Goal: Task Accomplishment & Management: Complete application form

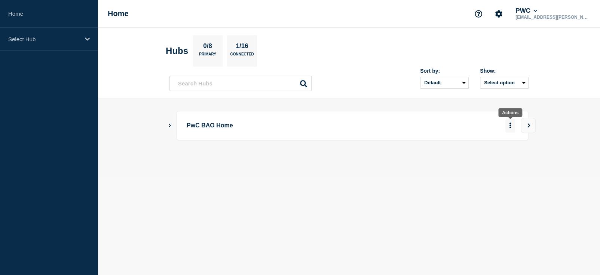
click at [512, 126] on button "More actions" at bounding box center [510, 126] width 10 height 14
click at [171, 124] on icon "Show Connected Hubs" at bounding box center [169, 125] width 5 height 4
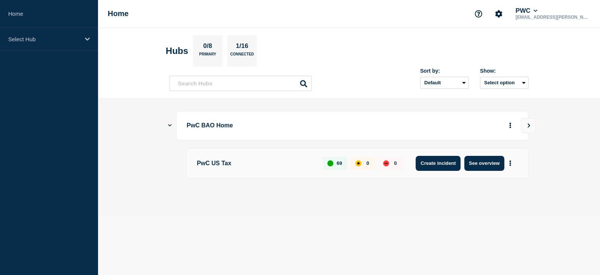
click at [431, 162] on button "Create incident" at bounding box center [438, 163] width 45 height 15
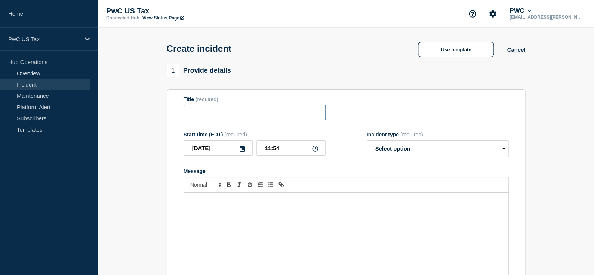
click at [232, 118] on input "Title" at bounding box center [255, 112] width 142 height 15
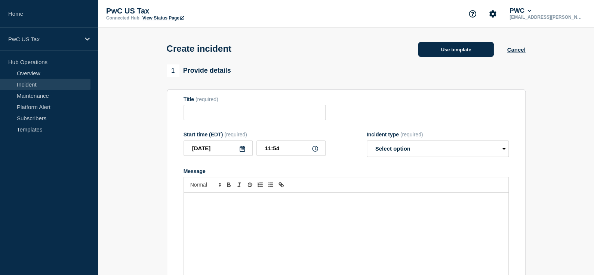
click at [447, 54] on button "Use template" at bounding box center [456, 49] width 76 height 15
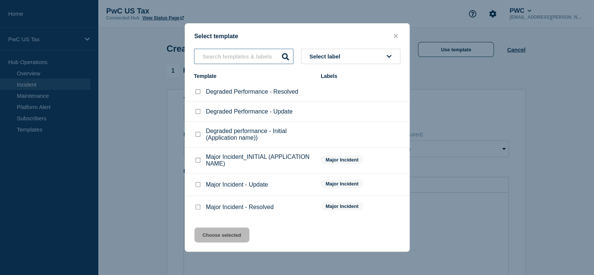
click at [221, 58] on input "text" at bounding box center [243, 56] width 99 height 15
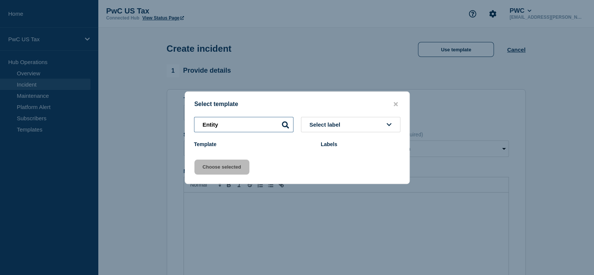
click at [290, 123] on input "Entity" at bounding box center [243, 124] width 99 height 15
click at [388, 124] on icon at bounding box center [389, 124] width 5 height 3
click at [270, 122] on input "Entity" at bounding box center [243, 124] width 99 height 15
type input "Entity"
click at [208, 144] on div "Template" at bounding box center [253, 144] width 119 height 6
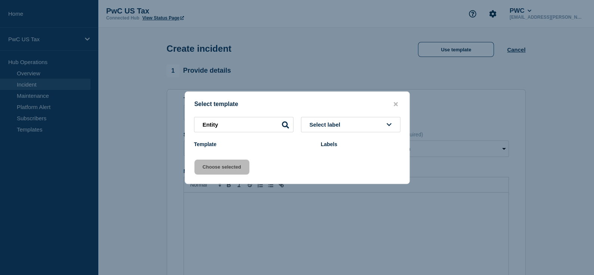
click at [284, 122] on icon at bounding box center [285, 124] width 7 height 7
drag, startPoint x: 230, startPoint y: 128, endPoint x: 194, endPoint y: 124, distance: 35.8
click at [194, 124] on input "Entity" at bounding box center [243, 124] width 99 height 15
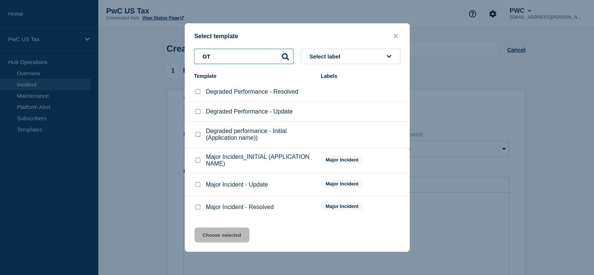
type input "GTW"
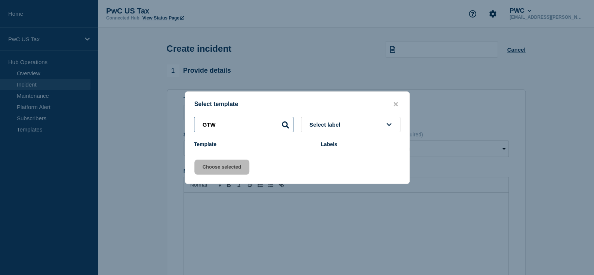
drag, startPoint x: 246, startPoint y: 124, endPoint x: 196, endPoint y: 123, distance: 50.1
click at [196, 123] on input "GTW" at bounding box center [243, 124] width 99 height 15
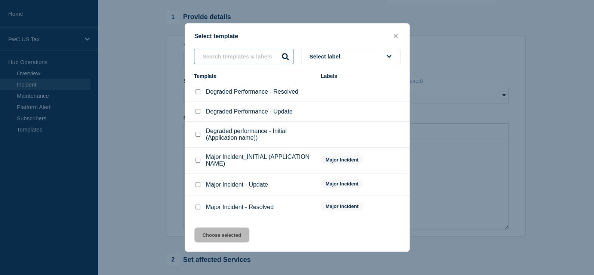
scroll to position [54, 0]
click at [397, 34] on icon "close button" at bounding box center [396, 36] width 4 height 6
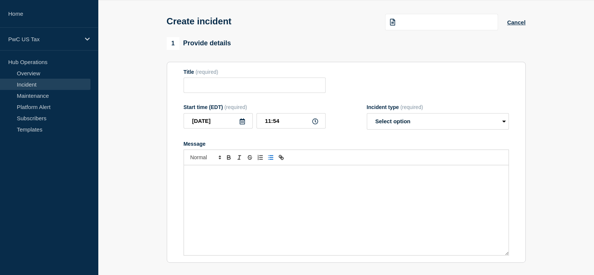
scroll to position [0, 0]
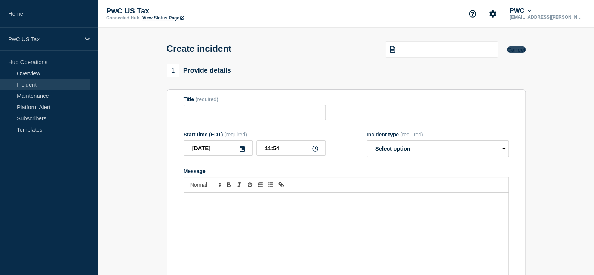
click at [518, 52] on button "Cancel" at bounding box center [516, 49] width 18 height 6
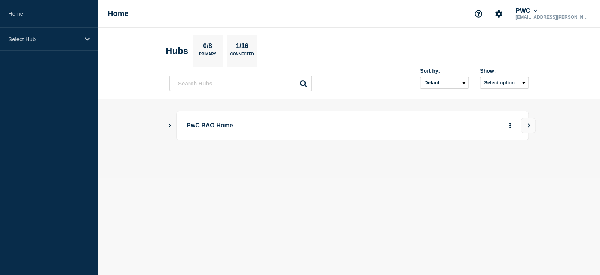
click at [166, 122] on main "PwC BAO Home" at bounding box center [349, 138] width 502 height 79
click at [170, 126] on icon "Show Connected Hubs" at bounding box center [170, 125] width 2 height 4
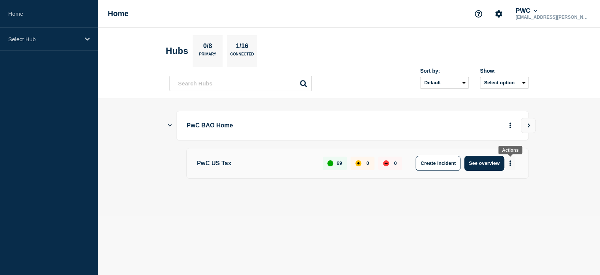
click at [509, 162] on icon "More actions" at bounding box center [510, 163] width 2 height 6
click at [495, 183] on button "Create maintenance" at bounding box center [507, 185] width 50 height 6
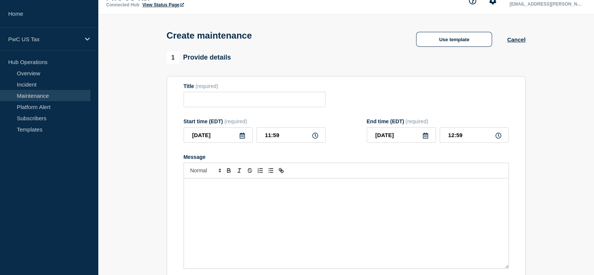
scroll to position [18, 0]
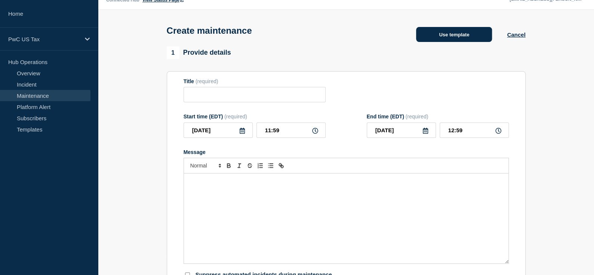
click at [444, 37] on button "Use template" at bounding box center [454, 34] width 76 height 15
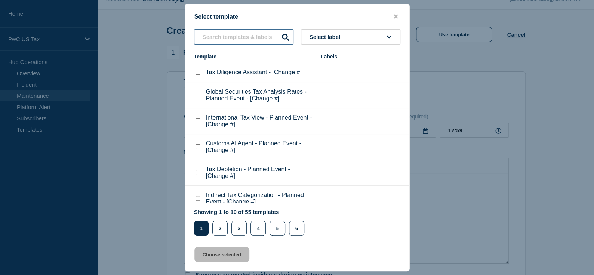
click at [224, 40] on input "text" at bounding box center [243, 36] width 99 height 15
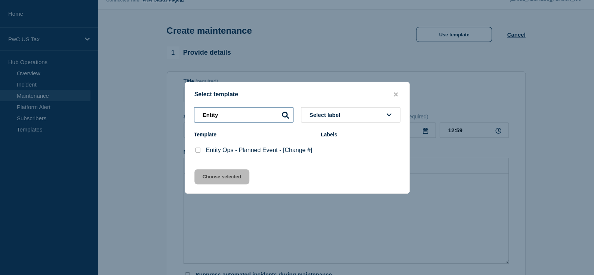
type input "Entity"
click at [234, 147] on p "Entity Ops - Planned Event - [Change #]" at bounding box center [259, 150] width 107 height 7
click at [224, 149] on p "Entity Ops - Planned Event - [Change #]" at bounding box center [259, 150] width 107 height 7
click at [196, 149] on checkbox"] "Entity Ops - Planned Event - [Change #] checkbox" at bounding box center [198, 149] width 5 height 5
checkbox checkbox"] "true"
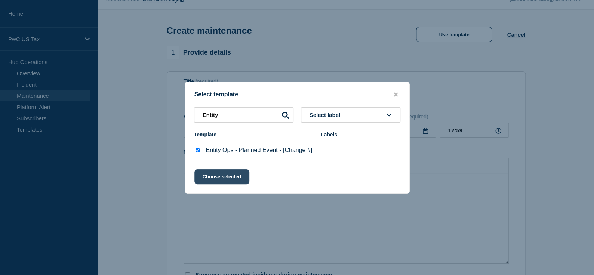
click at [212, 177] on button "Choose selected" at bounding box center [221, 176] width 55 height 15
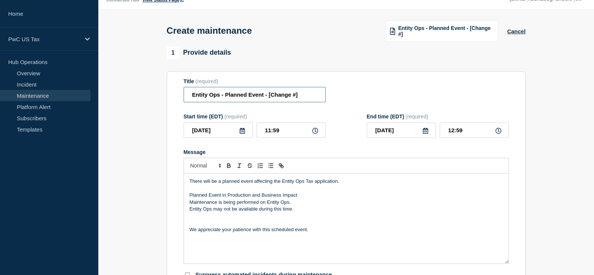
click at [212, 98] on input "Entity Ops - Planned Event - [Change #]" at bounding box center [255, 94] width 142 height 15
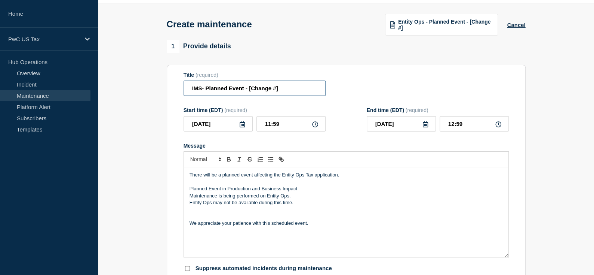
scroll to position [25, 0]
type input "IMS- Planned Event - [Change #]"
click at [288, 178] on p "There will be a planned event affecting the Entity Ops Tax application." at bounding box center [346, 174] width 313 height 7
click at [286, 178] on p "There will be a planned event affecting the Ops Tax application." at bounding box center [346, 174] width 313 height 7
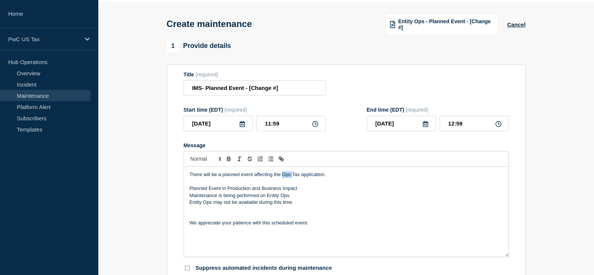
click at [286, 178] on p "There will be a planned event affecting the Ops Tax application." at bounding box center [346, 174] width 313 height 7
click at [269, 199] on p "Maintenance is being performed on Entity Ops." at bounding box center [346, 195] width 313 height 7
click at [282, 197] on p "Maintenance is being performed on IMS Ops." at bounding box center [346, 195] width 313 height 7
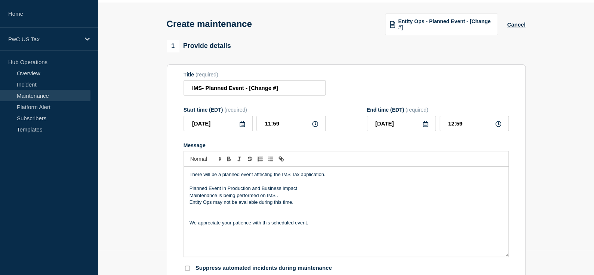
click at [341, 196] on p "Maintenance is being performed on IMS ." at bounding box center [346, 195] width 313 height 7
click at [196, 203] on p "Entity Ops may not be available during this time." at bounding box center [346, 202] width 313 height 7
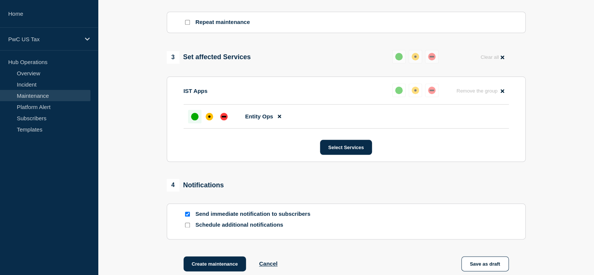
scroll to position [342, 0]
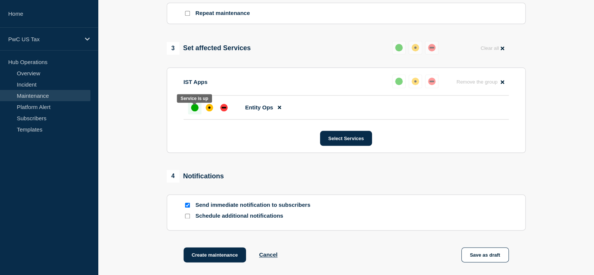
click at [197, 110] on div "up" at bounding box center [194, 107] width 7 height 7
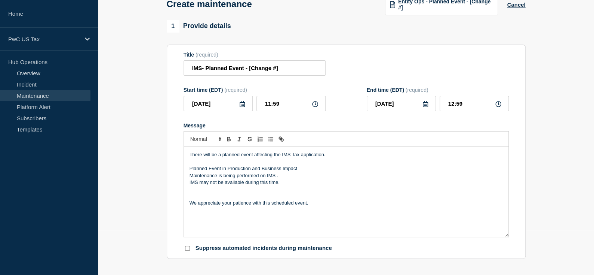
scroll to position [42, 0]
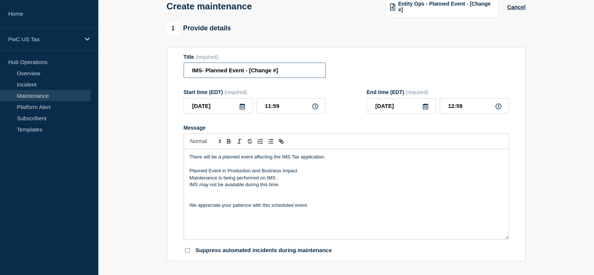
click at [260, 71] on input "IMS- Planned Event - [Change #]" at bounding box center [255, 69] width 142 height 15
paste input "CHG1546970"
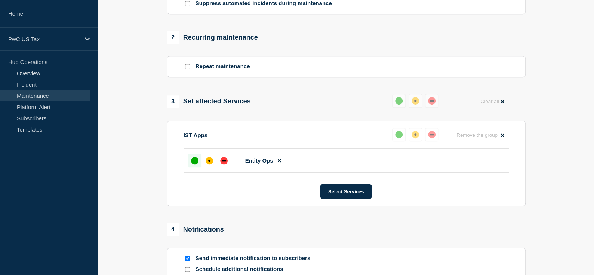
scroll to position [319, 0]
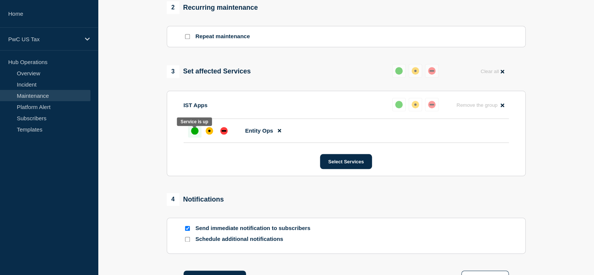
type input "IMS- Planned Event - [CHG1546970]"
click at [193, 132] on div "up" at bounding box center [194, 130] width 7 height 7
click at [189, 230] on input "Send immediate notification to subscribers" at bounding box center [187, 228] width 5 height 5
checkbox input "false"
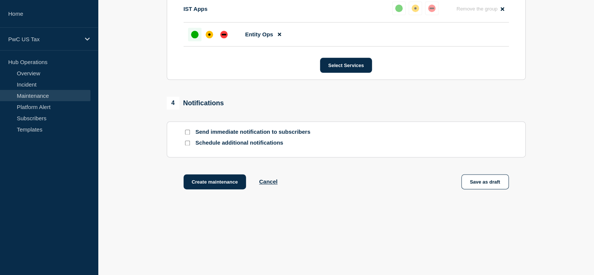
scroll to position [418, 0]
click at [207, 183] on button "Create maintenance" at bounding box center [215, 181] width 63 height 15
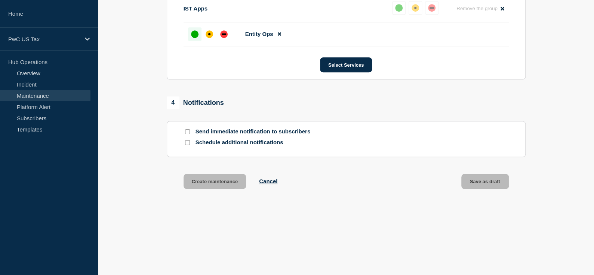
scroll to position [434, 0]
